Goal: Check status: Check status

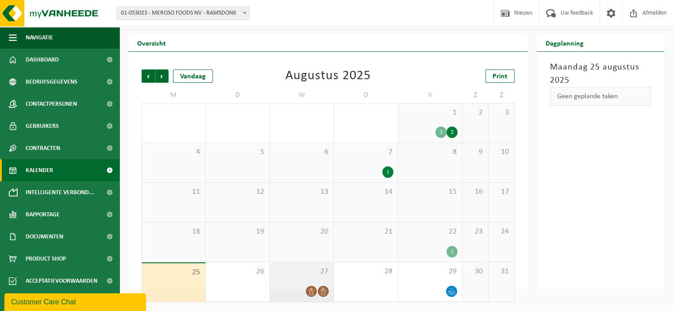
click at [315, 286] on div at bounding box center [301, 291] width 55 height 12
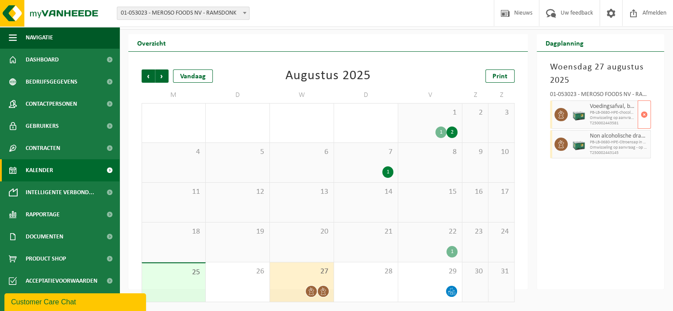
click at [616, 115] on span "PB-LB-0680-HPE-chocolade" at bounding box center [613, 112] width 46 height 5
click at [561, 116] on icon at bounding box center [561, 115] width 8 height 8
click at [320, 293] on icon at bounding box center [324, 292] width 8 height 8
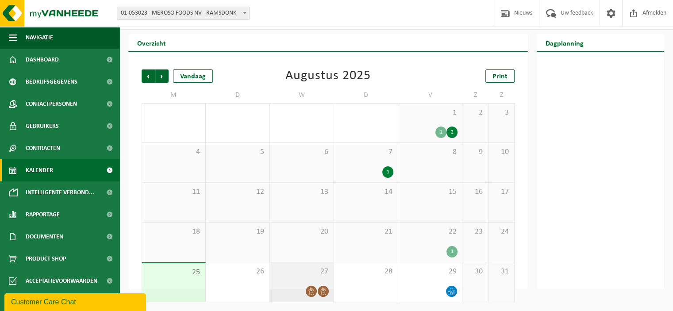
click at [309, 293] on icon at bounding box center [312, 292] width 8 height 8
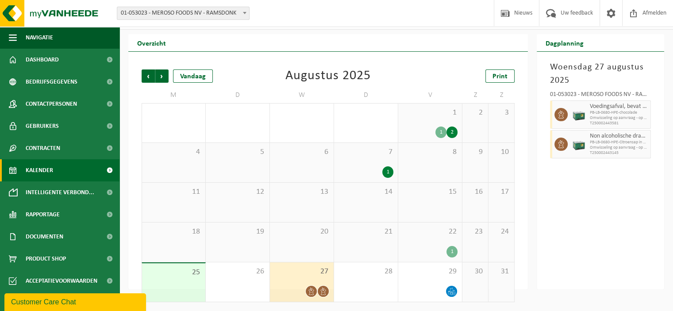
click at [315, 276] on span "27" at bounding box center [301, 272] width 55 height 10
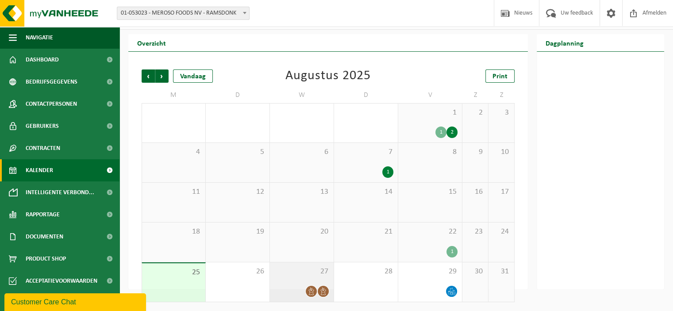
click at [325, 292] on icon at bounding box center [324, 292] width 8 height 8
click at [313, 292] on icon at bounding box center [312, 292] width 8 height 8
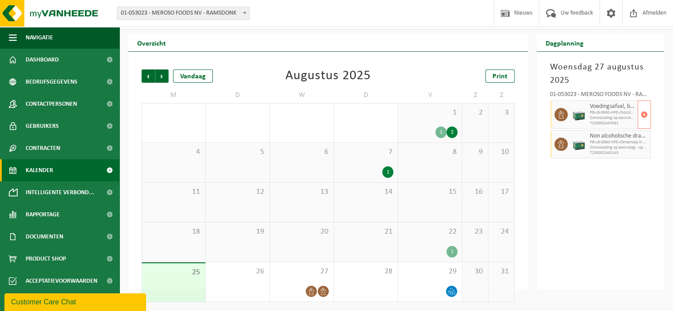
click at [609, 106] on span "Voedingsafval, bevat producten van dierlijke oorsprong, gemengde verpakking (ex…" at bounding box center [613, 106] width 46 height 7
click at [595, 150] on span "Omwisseling op aanvraag - op geplande route (incl. verwerking)" at bounding box center [613, 147] width 46 height 5
click at [451, 126] on div "1 1 2" at bounding box center [430, 123] width 64 height 39
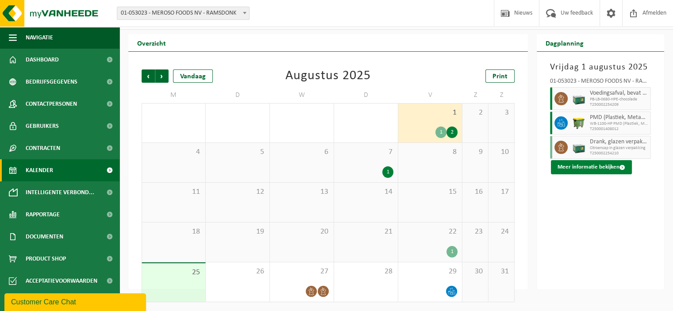
click at [607, 170] on button "Meer informatie bekijken" at bounding box center [591, 167] width 81 height 14
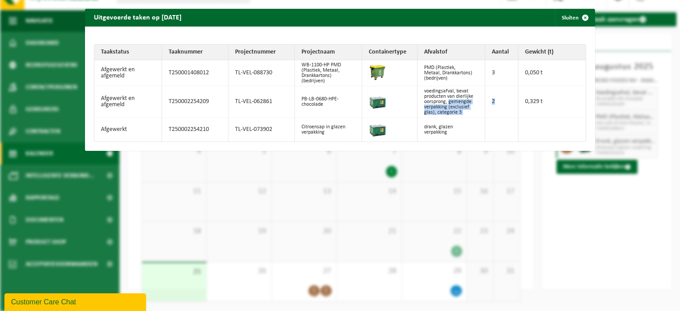
drag, startPoint x: 499, startPoint y: 107, endPoint x: 477, endPoint y: 104, distance: 22.3
click at [477, 104] on tr "Afgewerkt en afgemeld T250002254209 TL-VEL-062861 PB-LB-0680-HPE-chocolade voed…" at bounding box center [339, 101] width 491 height 31
click at [496, 100] on td "2" at bounding box center [501, 101] width 33 height 31
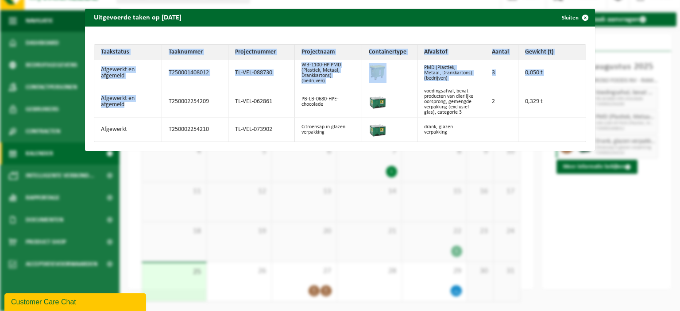
drag, startPoint x: 131, startPoint y: 108, endPoint x: 144, endPoint y: 108, distance: 13.3
click at [82, 93] on div "Uitgevoerde taken op [DATE] Sluiten Taakstatus Taaknummer Projectnummer Project…" at bounding box center [340, 155] width 680 height 311
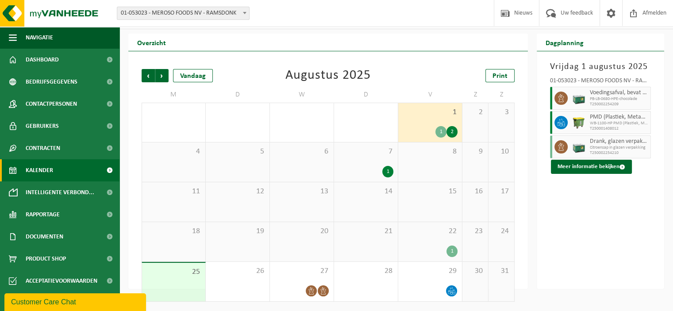
click at [451, 134] on div "2" at bounding box center [452, 132] width 11 height 12
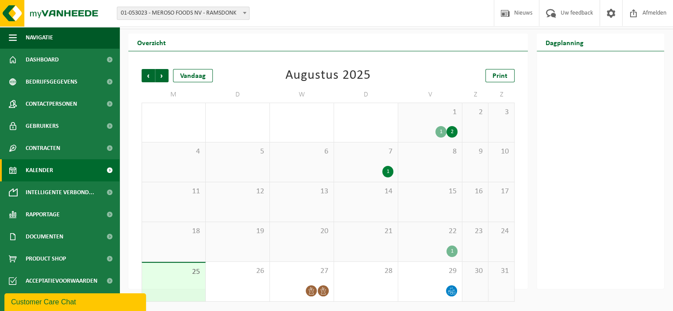
click at [429, 118] on div "1 1 2" at bounding box center [430, 122] width 64 height 39
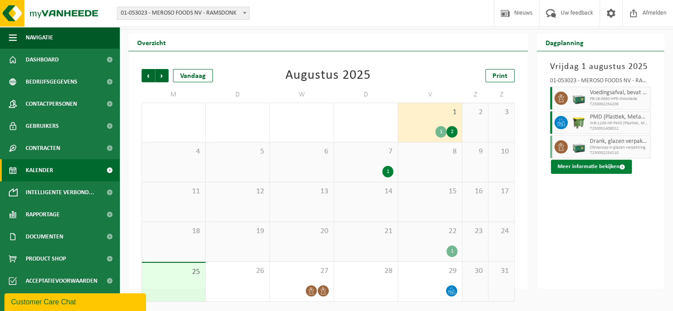
click at [589, 171] on button "Meer informatie bekijken" at bounding box center [591, 167] width 81 height 14
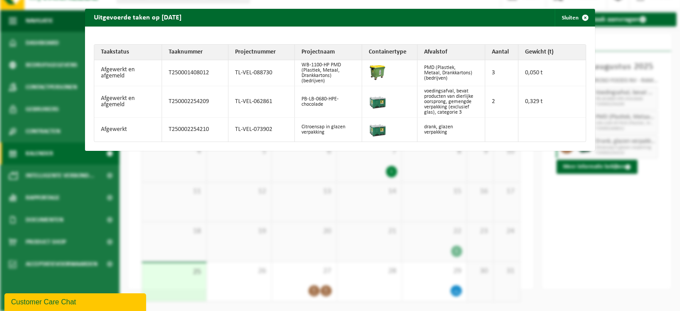
click at [617, 201] on div "Uitgevoerde taken op [DATE] Sluiten Taakstatus Taaknummer Projectnummer Project…" at bounding box center [340, 155] width 680 height 311
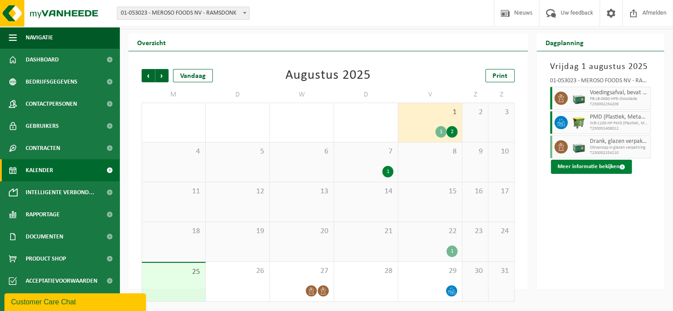
click at [571, 169] on button "Meer informatie bekijken" at bounding box center [591, 167] width 81 height 14
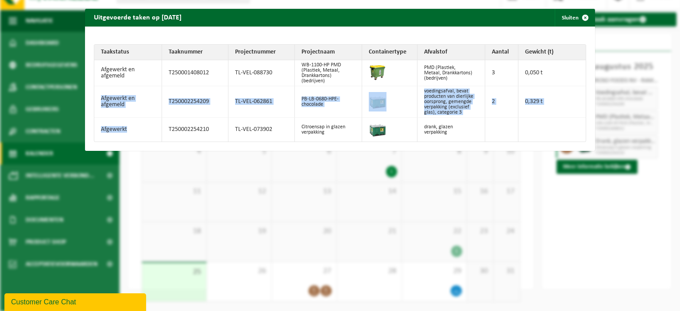
drag, startPoint x: 133, startPoint y: 140, endPoint x: 95, endPoint y: 82, distance: 69.6
click at [95, 83] on tbody "Afgewerkt en afgemeld T250001408012 TL-VEL-088730 WB-1100-HP PMD (Plastiek, Met…" at bounding box center [339, 100] width 491 height 81
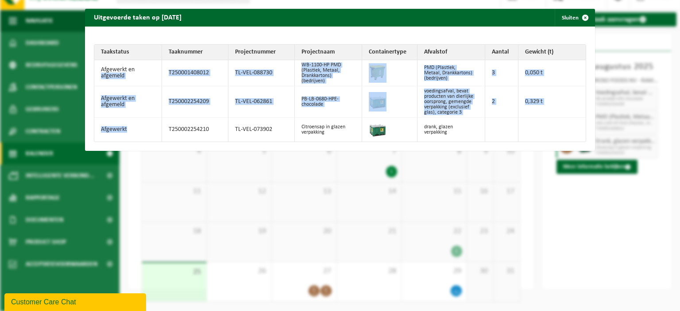
click at [139, 140] on td "Afgewerkt" at bounding box center [128, 130] width 68 height 24
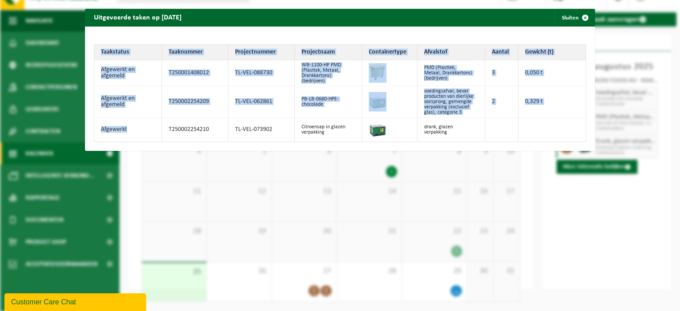
drag, startPoint x: 139, startPoint y: 140, endPoint x: 28, endPoint y: 35, distance: 152.8
click at [28, 35] on div "Uitgevoerde taken op [DATE] Sluiten Taakstatus Taaknummer Projectnummer Project…" at bounding box center [340, 155] width 680 height 311
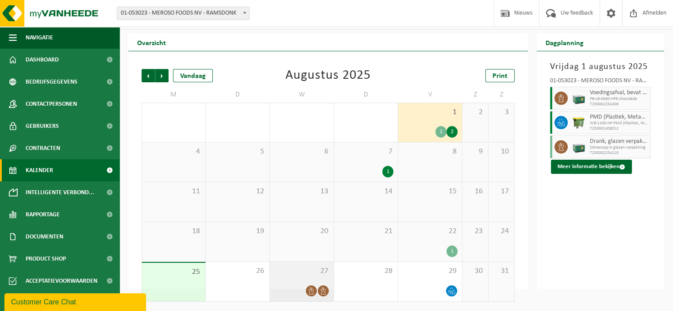
click at [272, 290] on div "27" at bounding box center [302, 281] width 64 height 39
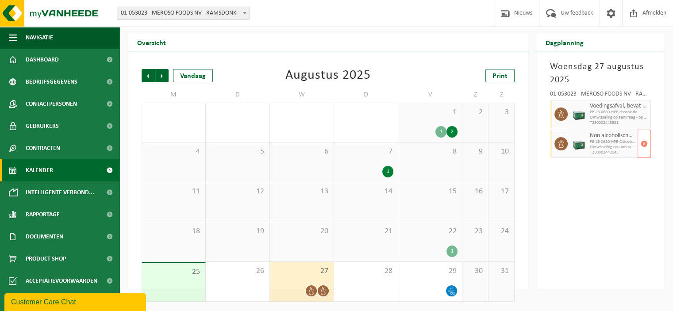
click at [603, 142] on span "PB-LB-0680-HPE-Citroensap in PET verpakking (exclusief glas)" at bounding box center [613, 141] width 46 height 5
click at [607, 109] on span "Voedingsafval, bevat producten van dierlijke oorsprong, gemengde verpakking (ex…" at bounding box center [613, 106] width 46 height 7
